Goal: Transaction & Acquisition: Purchase product/service

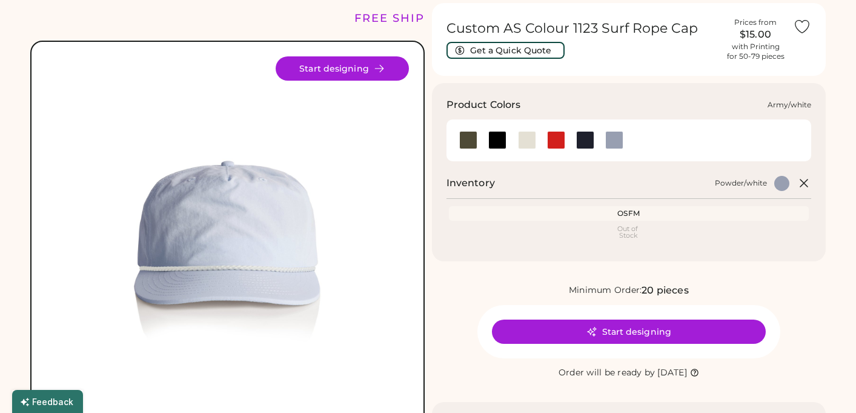
click at [474, 134] on div at bounding box center [468, 140] width 18 height 18
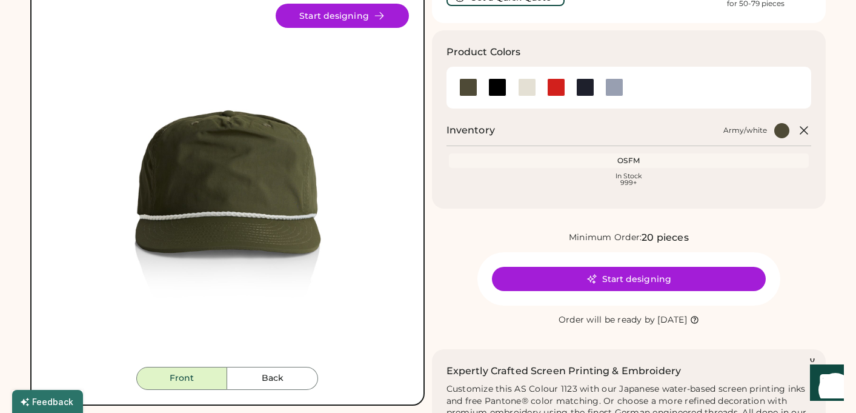
scroll to position [100, 0]
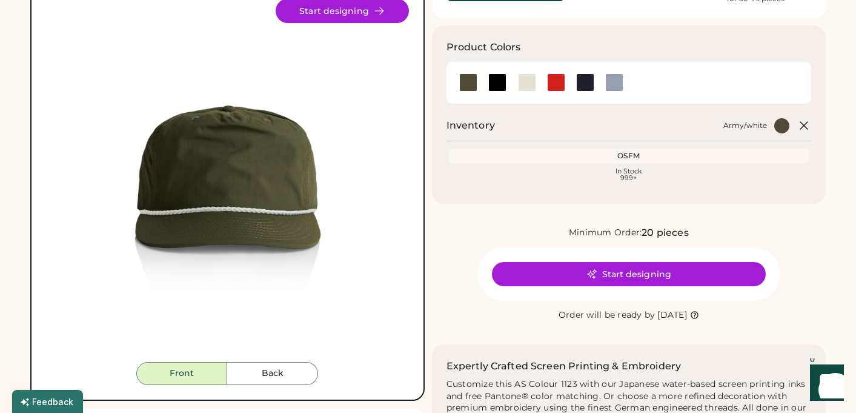
click at [649, 265] on button "Start designing" at bounding box center [629, 274] width 274 height 24
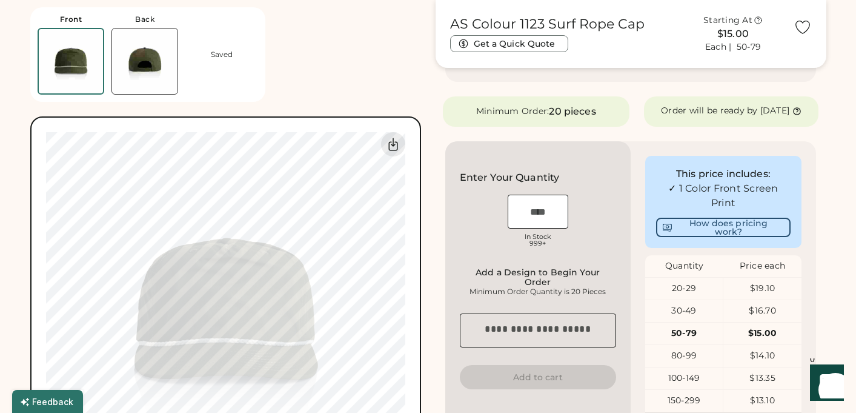
scroll to position [215, 0]
click at [533, 224] on input "input" at bounding box center [538, 211] width 61 height 34
type input "*"
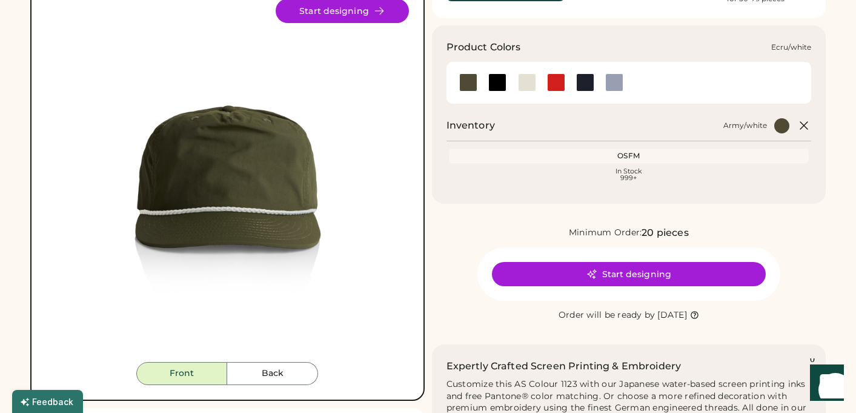
click at [523, 82] on div at bounding box center [527, 82] width 18 height 18
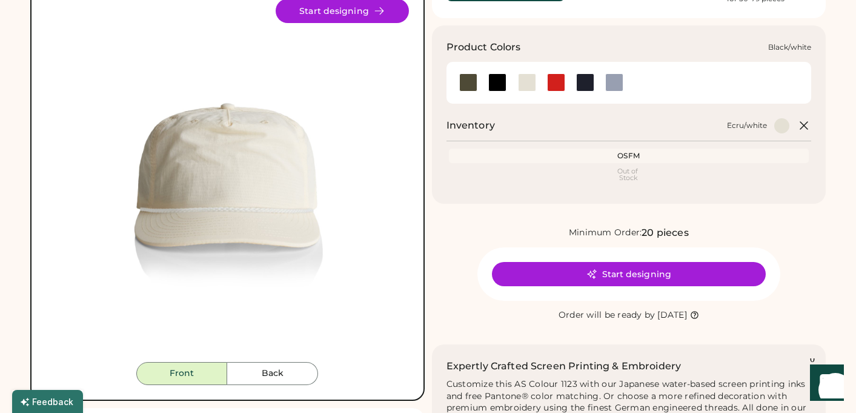
click at [497, 82] on div at bounding box center [497, 82] width 18 height 18
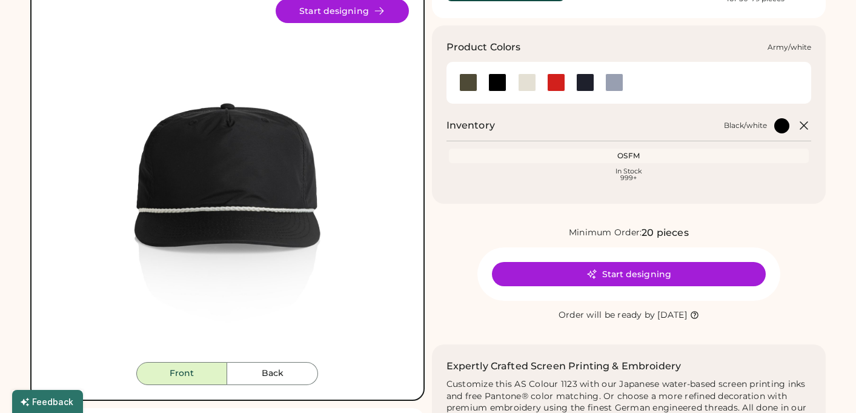
click at [471, 78] on div at bounding box center [468, 82] width 18 height 18
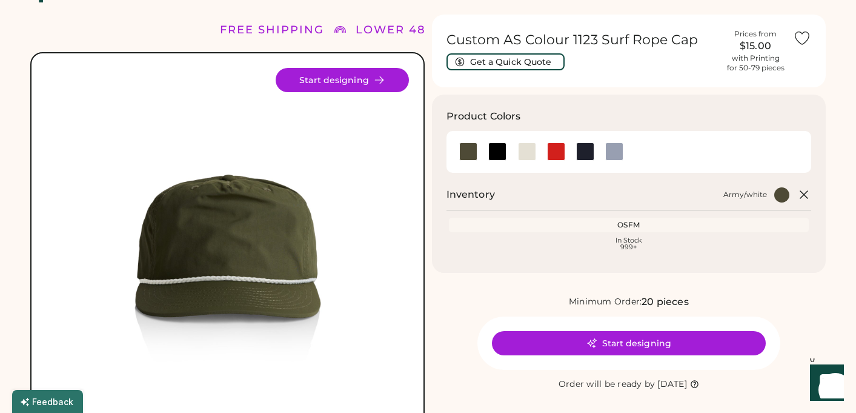
scroll to position [56, 0]
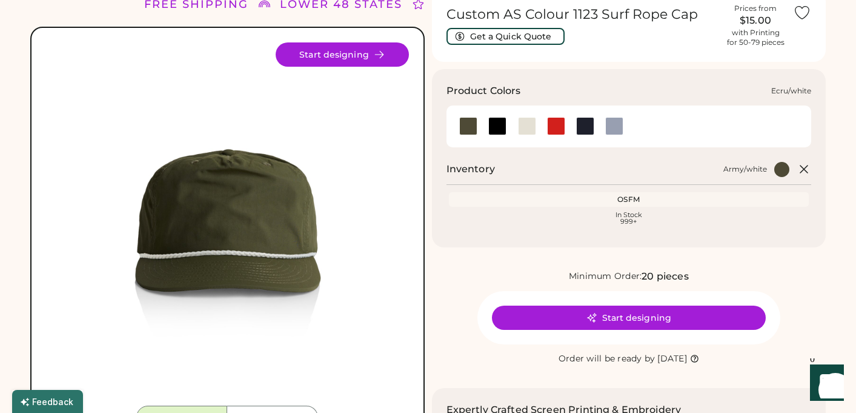
click at [526, 135] on div at bounding box center [526, 126] width 29 height 27
click at [525, 126] on div at bounding box center [527, 126] width 18 height 18
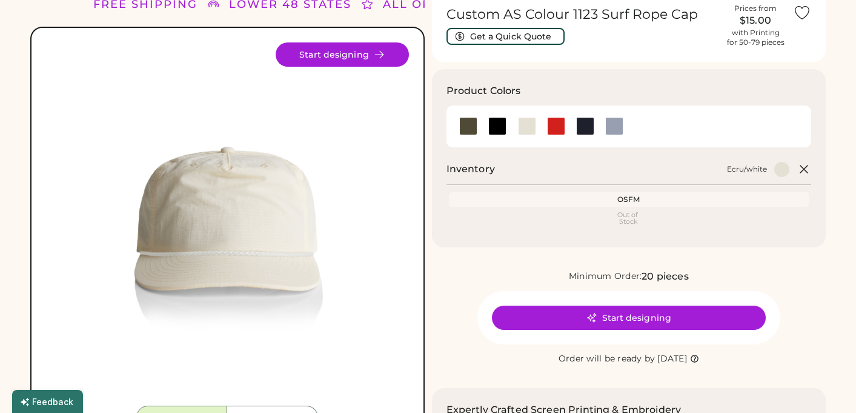
click at [122, 109] on img at bounding box center [227, 223] width 363 height 363
click at [557, 125] on div at bounding box center [556, 126] width 18 height 18
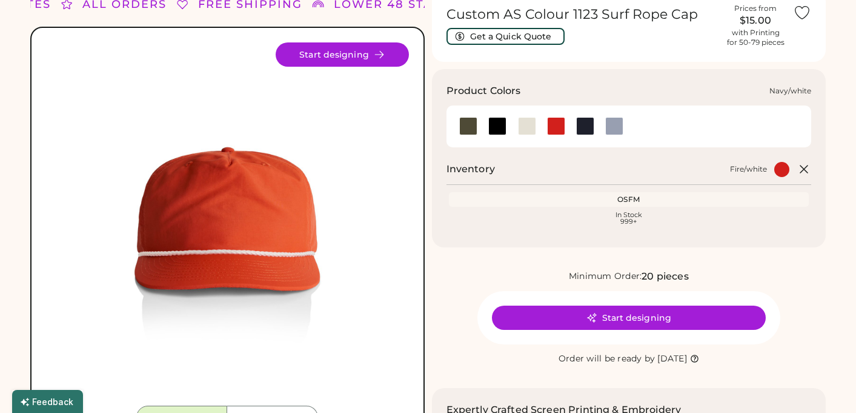
click at [590, 128] on div at bounding box center [585, 126] width 18 height 18
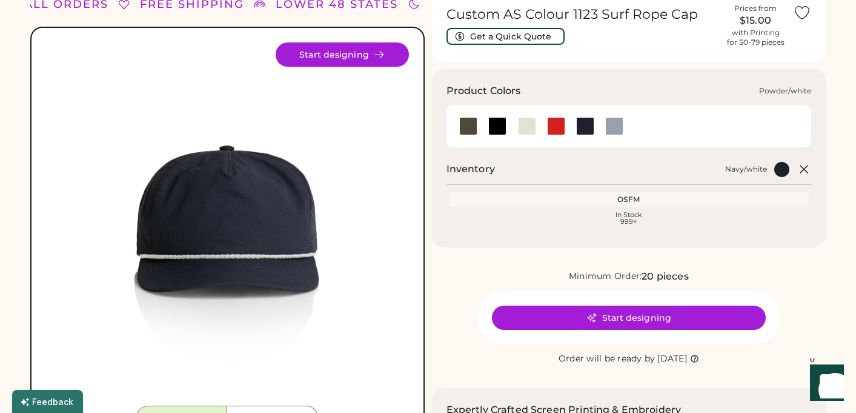
click at [616, 126] on div at bounding box center [614, 126] width 18 height 18
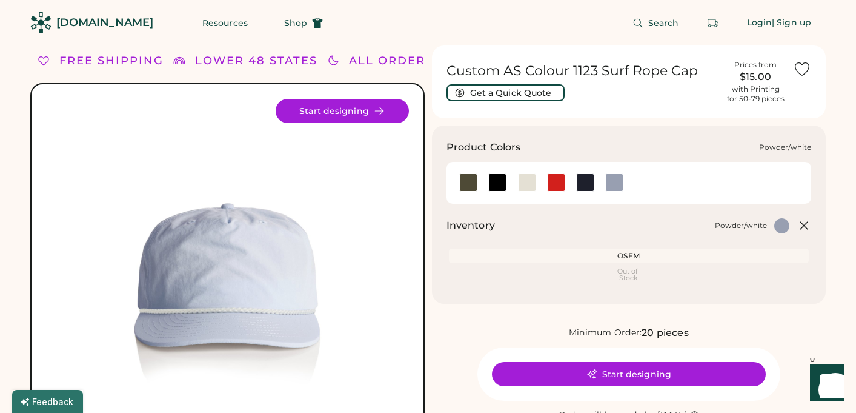
scroll to position [-8, 0]
